Goal: Information Seeking & Learning: Check status

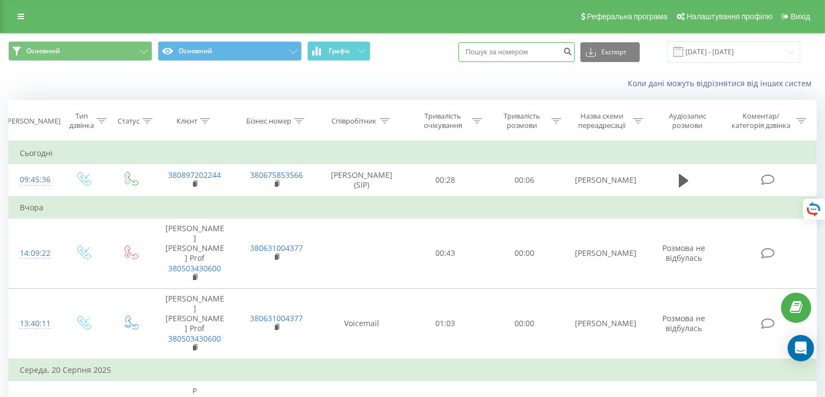
paste input "+380675575303"
click at [488, 52] on input "+380675575303" at bounding box center [516, 52] width 117 height 20
type input "0675575303"
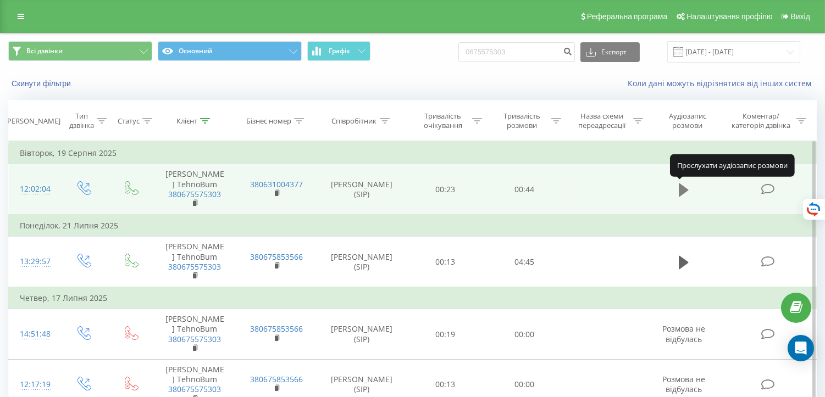
click at [677, 191] on button at bounding box center [684, 190] width 16 height 16
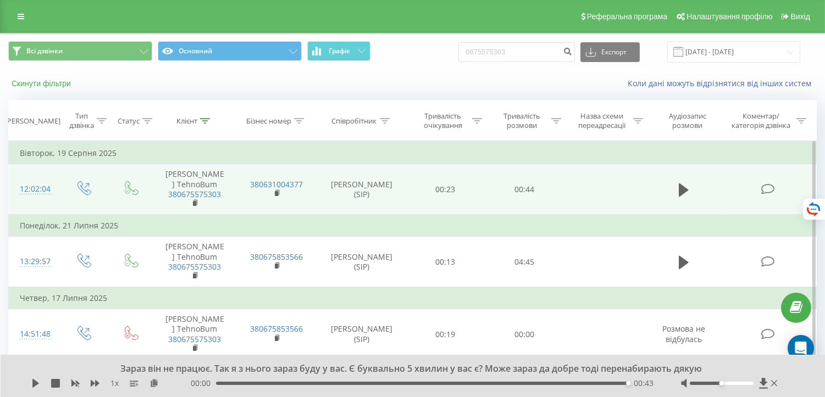
click at [42, 84] on button "Скинути фільтри" at bounding box center [42, 84] width 68 height 10
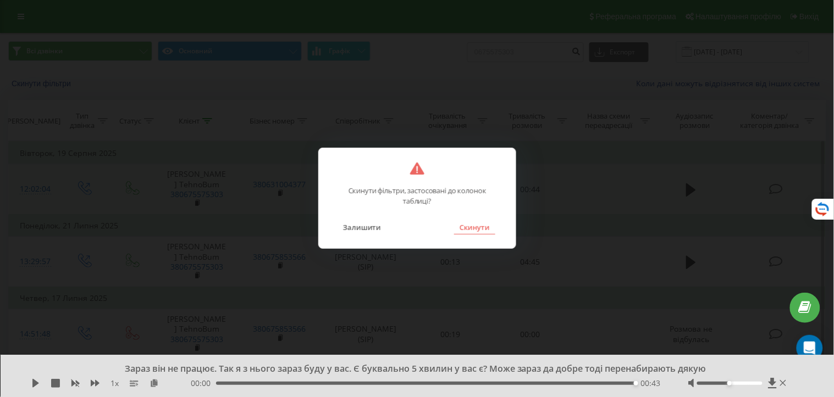
click at [471, 227] on button "Скинути" at bounding box center [474, 227] width 41 height 14
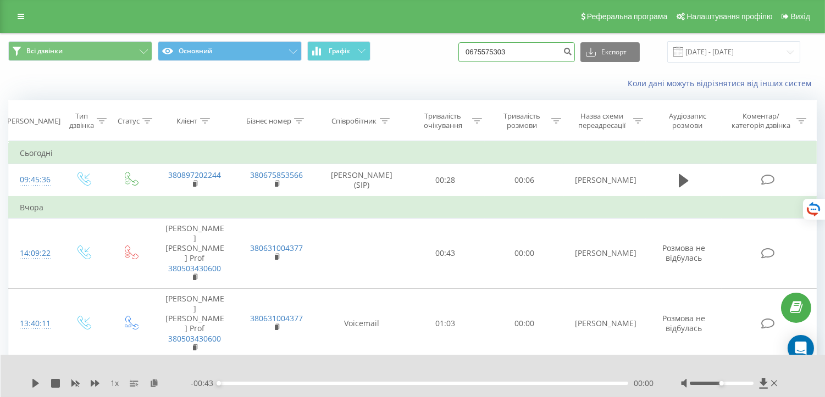
click at [515, 52] on input "0675575303" at bounding box center [516, 52] width 117 height 20
drag, startPoint x: 515, startPoint y: 52, endPoint x: 434, endPoint y: 48, distance: 80.4
click at [434, 48] on div "Всі дзвінки Основний Графік 0675575303 Експорт .csv .xls .xlsx 22.05.2025 - 22.…" at bounding box center [412, 51] width 809 height 21
type input "0968618579"
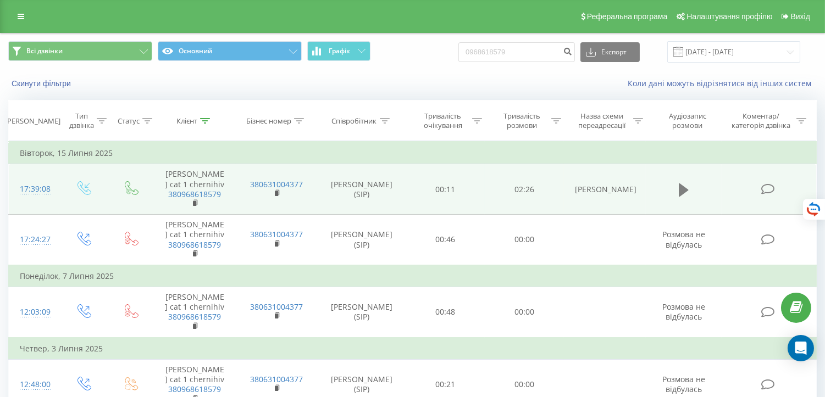
click at [679, 191] on icon at bounding box center [684, 190] width 10 height 13
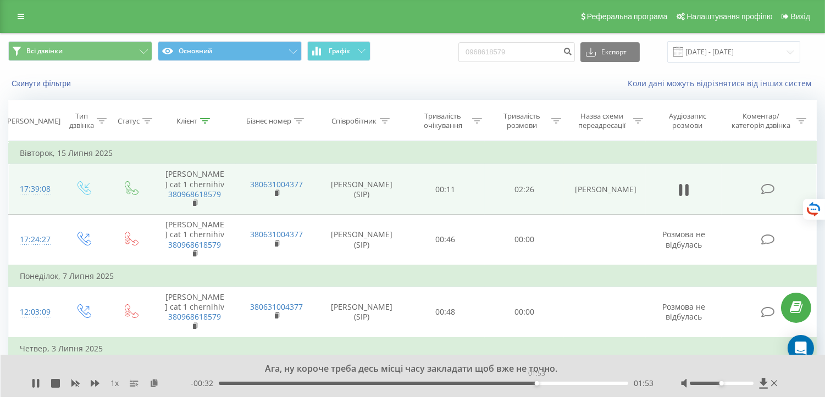
click at [537, 384] on div "01:53" at bounding box center [424, 383] width 410 height 3
click at [564, 384] on div "01:58" at bounding box center [424, 383] width 410 height 3
click at [579, 384] on div "02:05" at bounding box center [424, 383] width 410 height 3
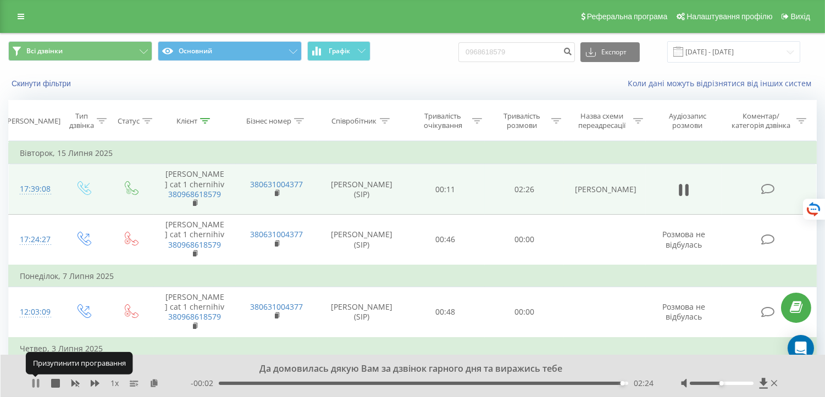
click at [33, 385] on icon at bounding box center [33, 383] width 2 height 9
click at [51, 79] on button "Скинути фільтри" at bounding box center [42, 84] width 68 height 10
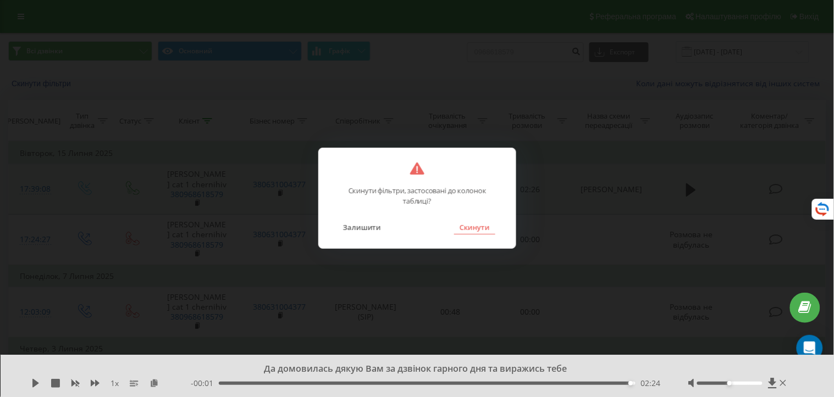
click at [474, 228] on button "Скинути" at bounding box center [474, 227] width 41 height 14
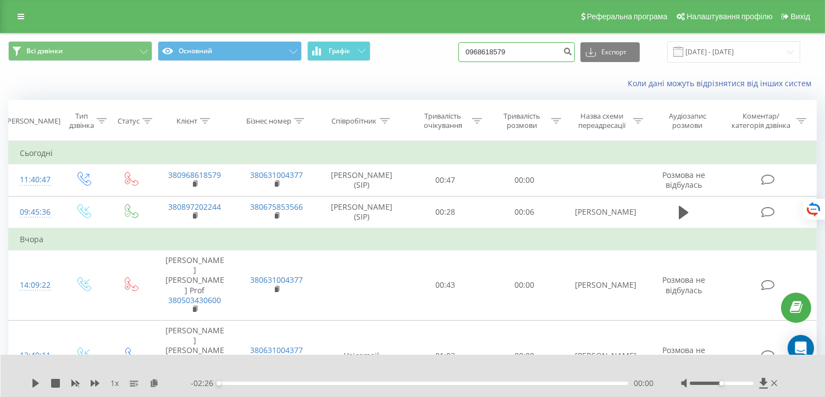
click at [529, 51] on input "0968618579" at bounding box center [516, 52] width 117 height 20
drag, startPoint x: 529, startPoint y: 51, endPoint x: 447, endPoint y: 44, distance: 82.8
click at [447, 44] on div "Всі дзвінки Основний Графік 0968618579 Експорт .csv .xls .xlsx 22.05.2025 - 22.…" at bounding box center [412, 51] width 809 height 21
paste input "+380980800473"
click at [487, 54] on input "+380980800473" at bounding box center [516, 52] width 117 height 20
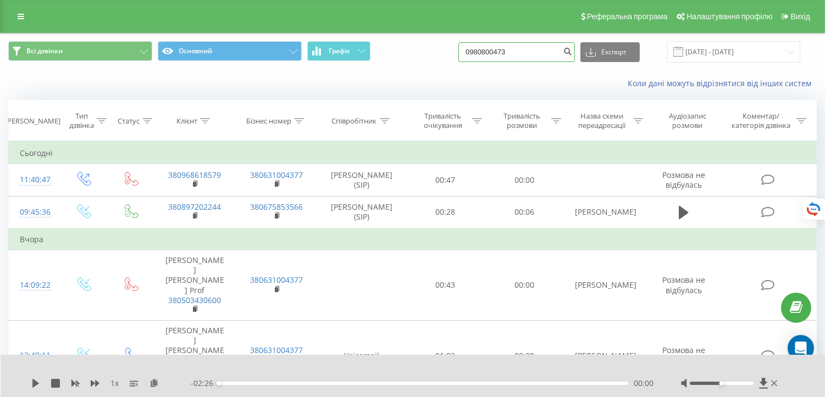
type input "0980800473"
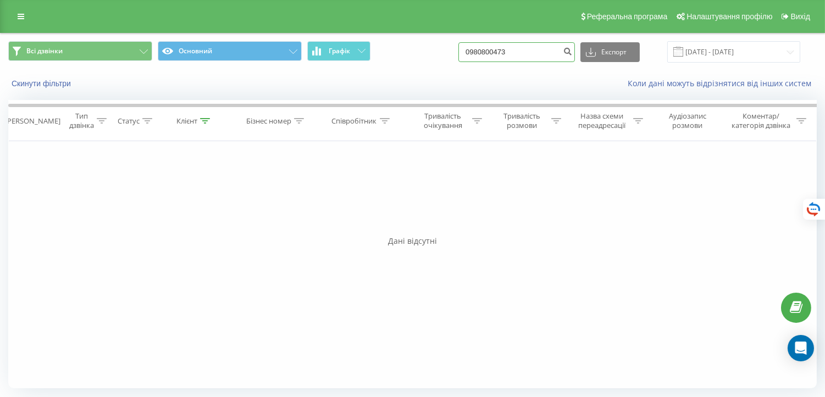
click at [493, 55] on input "0980800473" at bounding box center [516, 52] width 117 height 20
drag, startPoint x: 520, startPoint y: 48, endPoint x: 440, endPoint y: 52, distance: 80.3
click at [440, 51] on div "Всі дзвінки Основний Графік 0980800473 Експорт .csv .xls .xlsx [DATE] - [DATE]" at bounding box center [412, 51] width 809 height 21
click at [513, 52] on input at bounding box center [516, 52] width 117 height 20
click at [520, 56] on input at bounding box center [516, 52] width 117 height 20
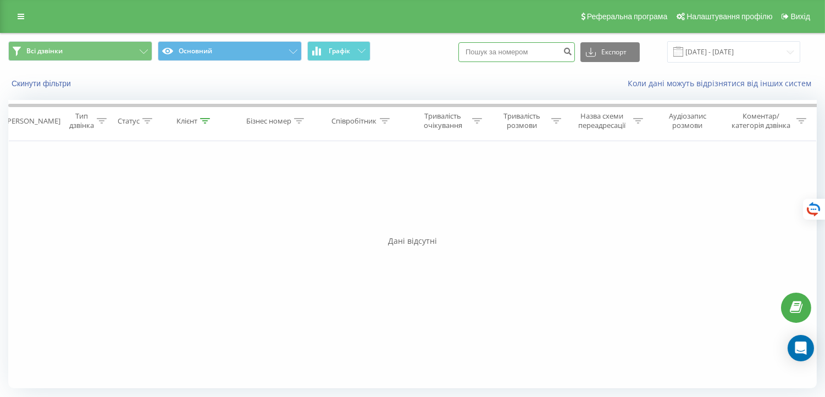
click at [520, 56] on input at bounding box center [516, 52] width 117 height 20
